Goal: Understand site structure: Understand site structure

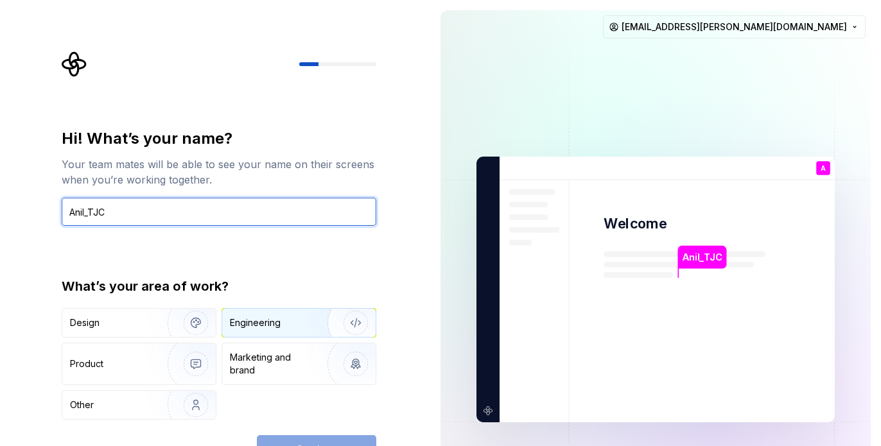
type input "Anil_TJC"
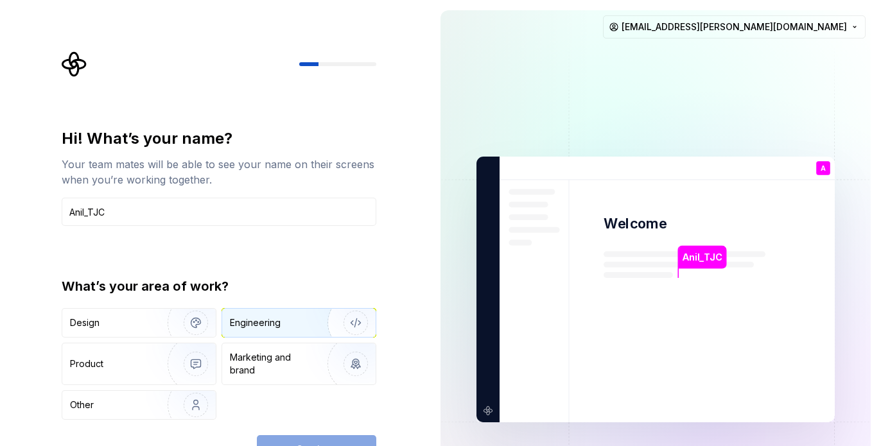
click at [253, 326] on div "Engineering" at bounding box center [255, 323] width 51 height 13
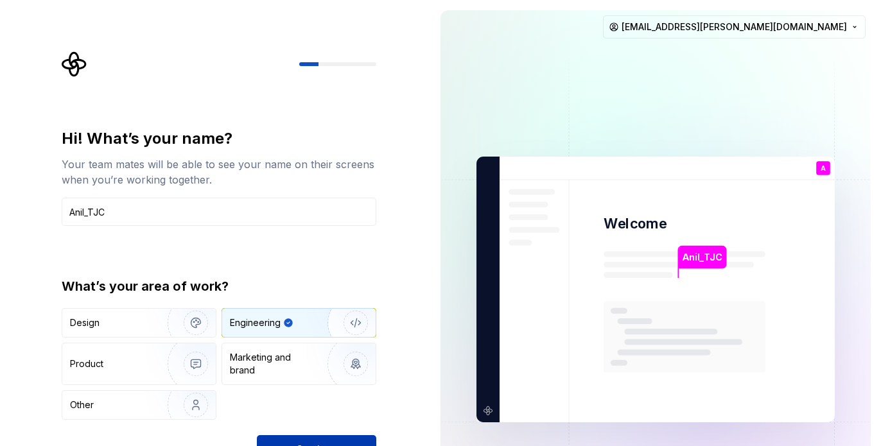
click at [322, 438] on button "Continue" at bounding box center [316, 449] width 119 height 28
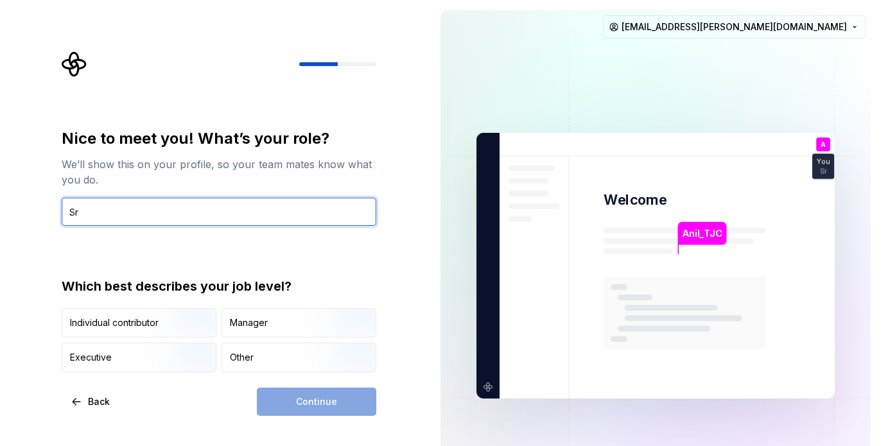
type input "S"
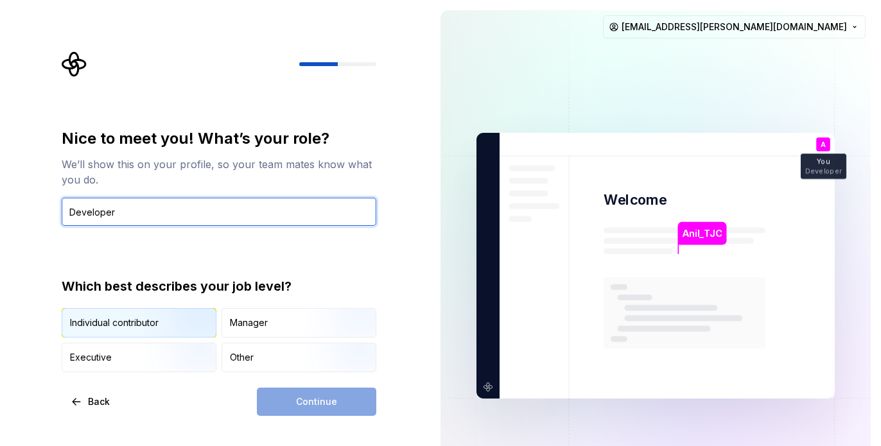
type input "Developer"
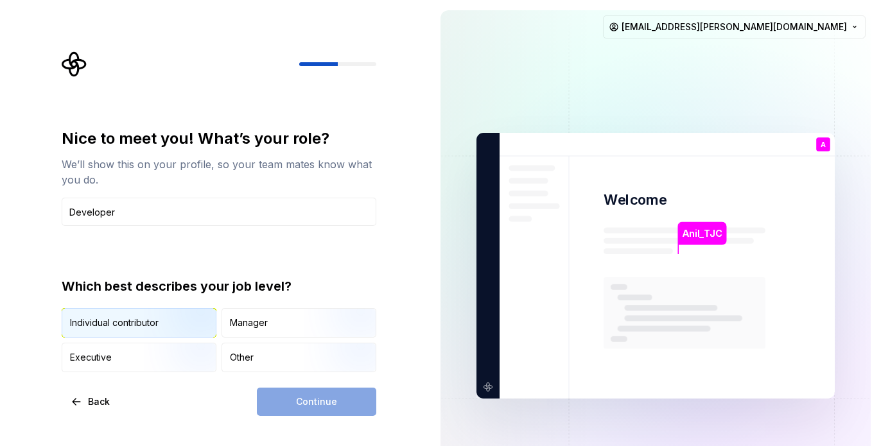
click at [141, 327] on div "Individual contributor" at bounding box center [114, 323] width 89 height 13
click at [277, 389] on button "Continue" at bounding box center [316, 402] width 119 height 28
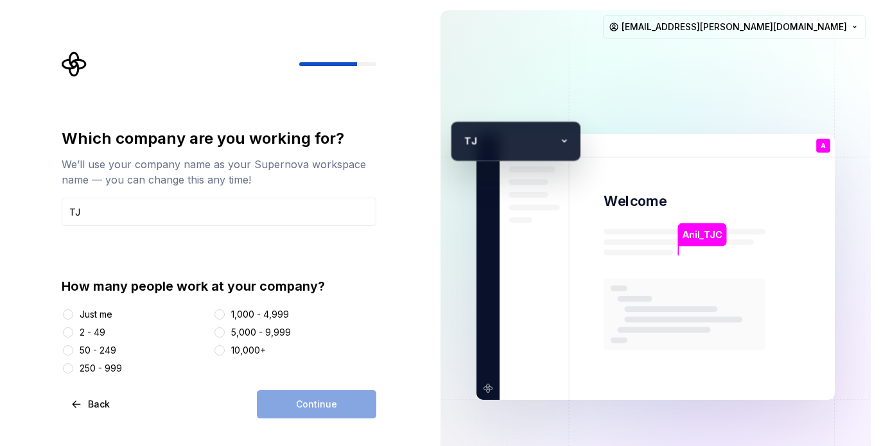
type input "T"
type input "t"
type input "VGL"
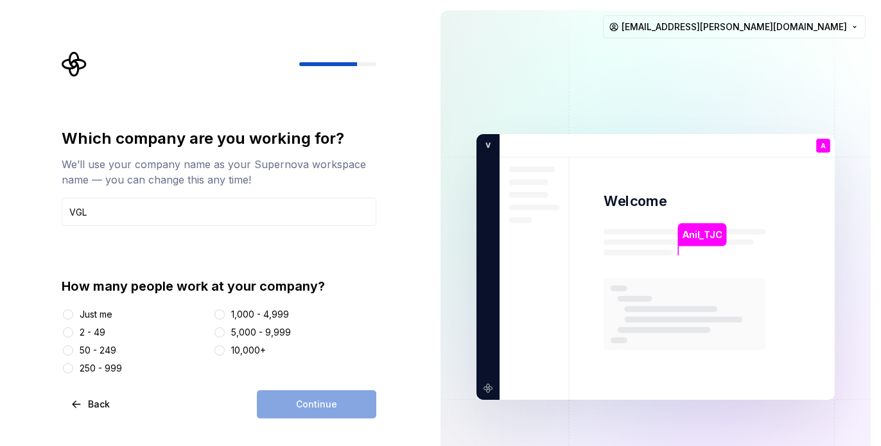
click at [226, 330] on div at bounding box center [219, 332] width 13 height 13
click at [223, 334] on button "5,000 - 9,999" at bounding box center [219, 332] width 10 height 10
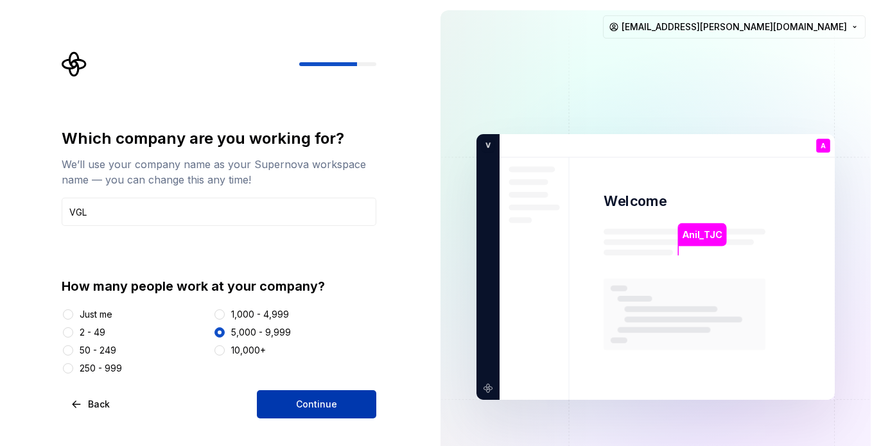
click at [299, 394] on button "Continue" at bounding box center [316, 404] width 119 height 28
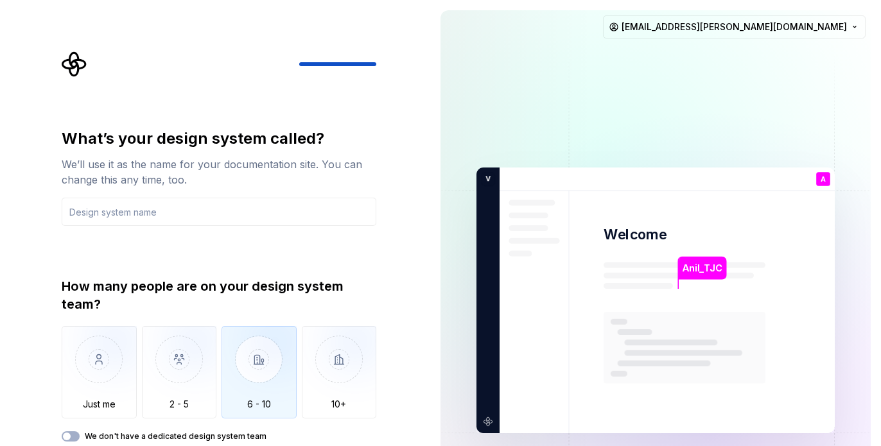
click at [255, 367] on img "button" at bounding box center [258, 369] width 75 height 86
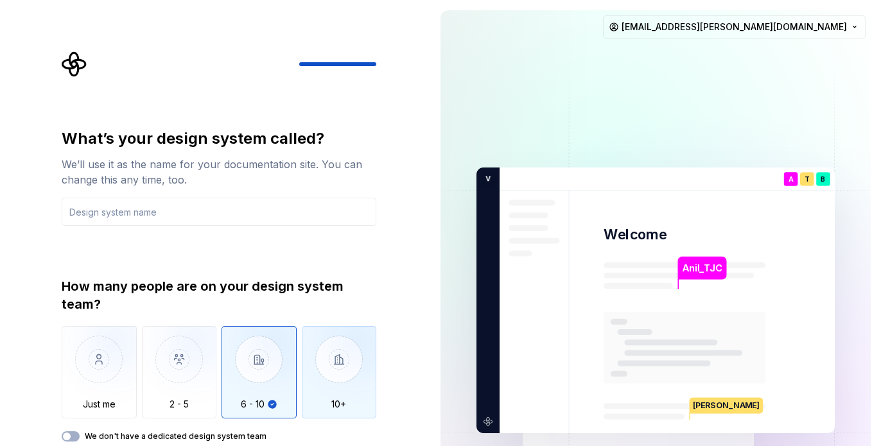
click at [327, 351] on img "button" at bounding box center [339, 369] width 75 height 86
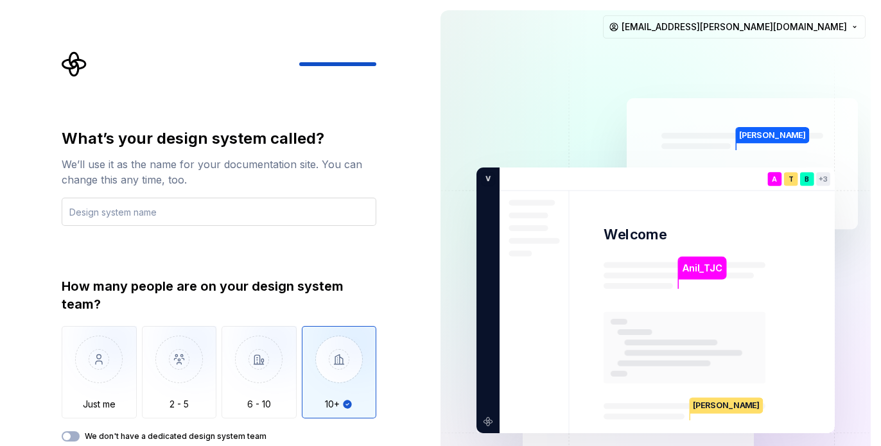
click at [193, 200] on input "text" at bounding box center [219, 212] width 315 height 28
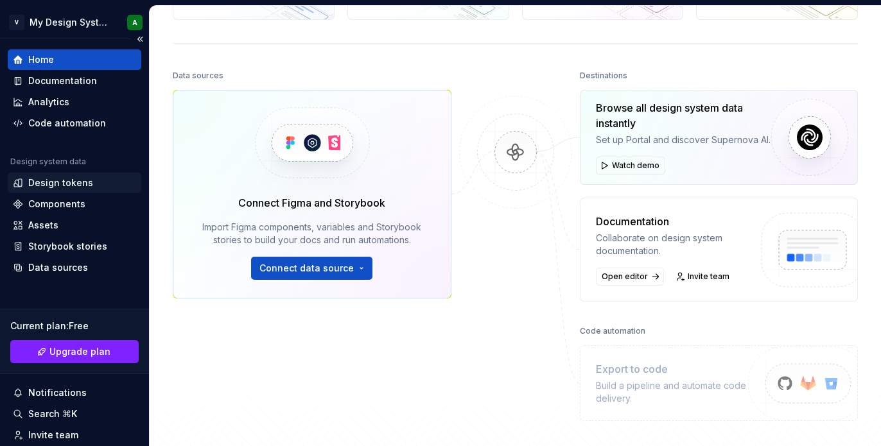
scroll to position [285, 0]
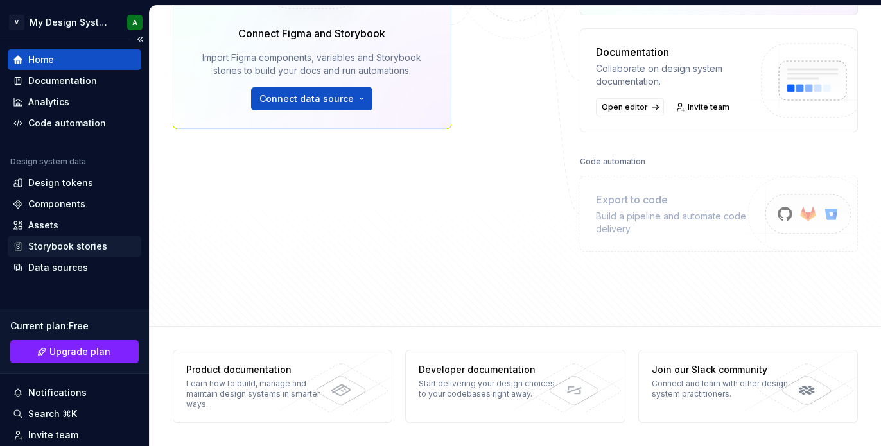
click at [69, 241] on div "Storybook stories" at bounding box center [67, 246] width 79 height 13
